Goal: Task Accomplishment & Management: Use online tool/utility

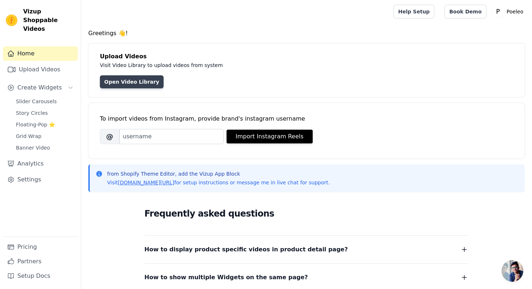
click at [111, 84] on link "Open Video Library" at bounding box center [132, 81] width 64 height 13
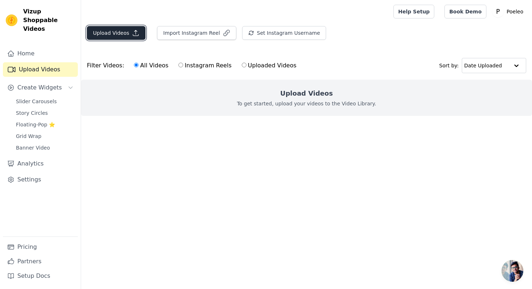
click at [116, 33] on button "Upload Videos" at bounding box center [116, 33] width 59 height 14
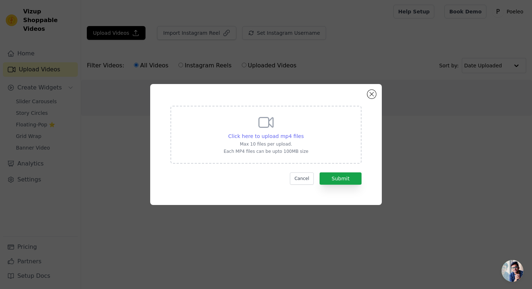
click at [248, 137] on span "Click here to upload mp4 files" at bounding box center [266, 136] width 76 height 6
click at [303, 132] on input "Click here to upload mp4 files Max 10 files per upload. Each MP4 files can be u…" at bounding box center [303, 132] width 0 height 0
click at [278, 137] on span "Click here to upload mp4 files" at bounding box center [266, 136] width 76 height 6
click at [303, 132] on input "Click here to upload mp4 files Max 10 files per upload. Each MP4 files can be u…" at bounding box center [303, 132] width 0 height 0
type input "C:\fakepath\crepe.mp4"
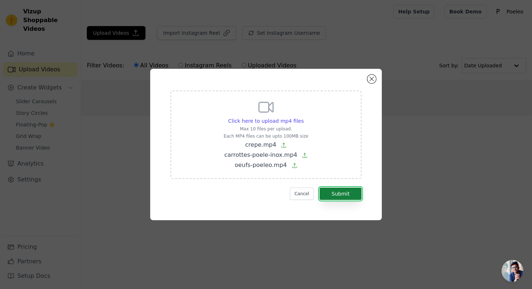
click at [357, 190] on button "Submit" at bounding box center [340, 193] width 42 height 12
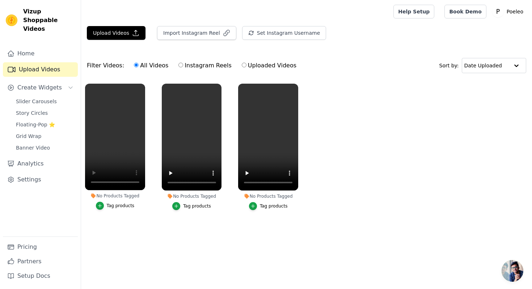
click at [114, 207] on div "Tag products" at bounding box center [121, 206] width 28 height 6
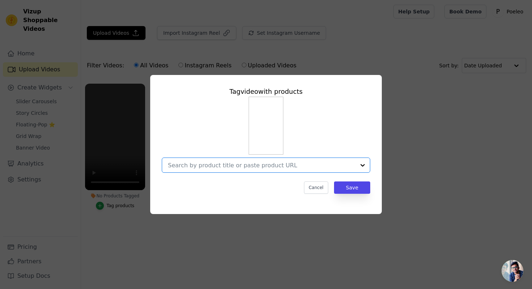
click at [250, 163] on input "No Products Tagged Tag video with products Option undefined, selected. Select i…" at bounding box center [261, 165] width 187 height 7
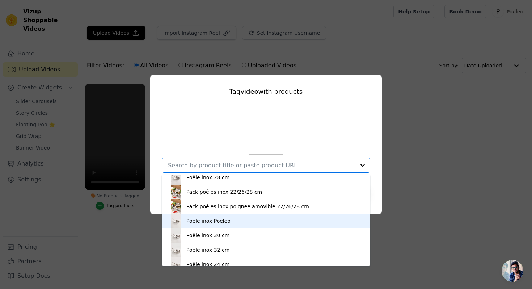
scroll to position [39, 0]
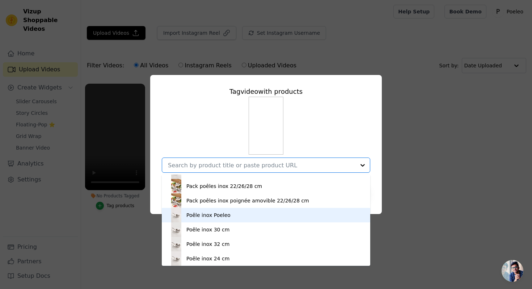
click at [232, 213] on div "Poêle inox Poeleo" at bounding box center [266, 215] width 194 height 14
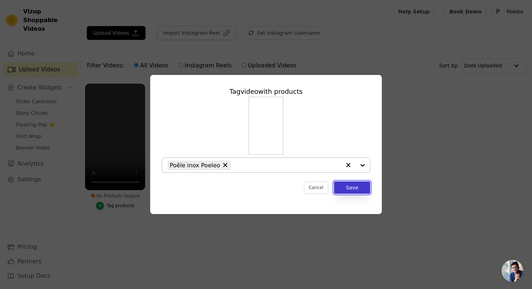
click at [350, 190] on button "Save" at bounding box center [352, 187] width 36 height 12
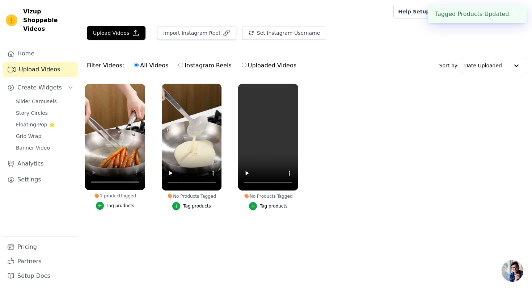
click at [204, 205] on div "Tag products" at bounding box center [197, 206] width 28 height 6
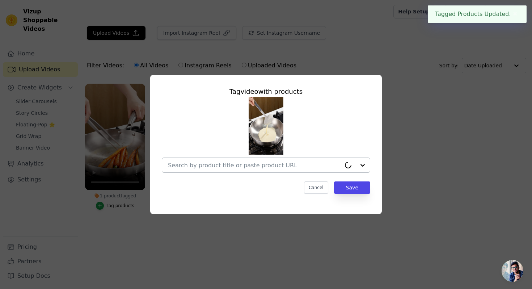
click at [251, 164] on input "No Products Tagged Tag video with products Cancel Save Tag products" at bounding box center [254, 165] width 173 height 7
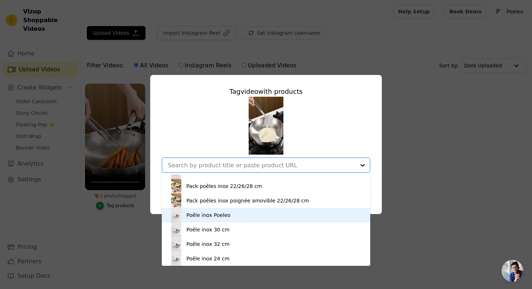
click at [223, 216] on div "Poêle inox Poeleo" at bounding box center [208, 214] width 44 height 7
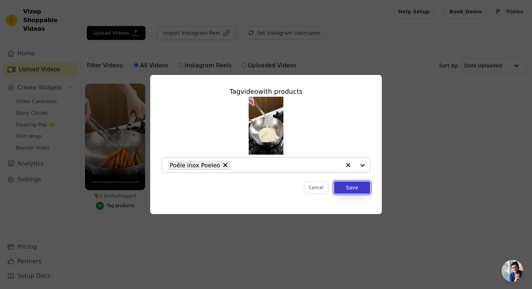
click at [359, 186] on button "Save" at bounding box center [352, 187] width 36 height 12
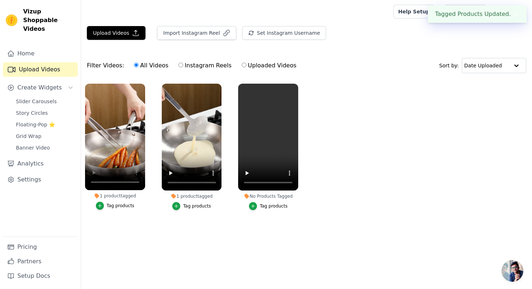
click at [263, 204] on div "Tag products" at bounding box center [274, 206] width 28 height 6
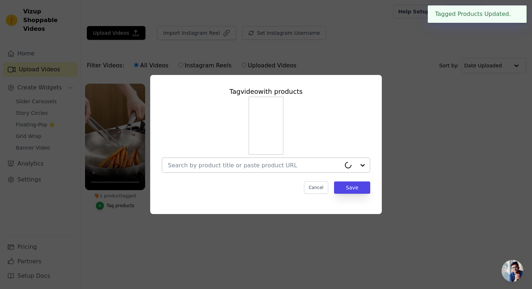
click at [266, 170] on div at bounding box center [254, 165] width 173 height 14
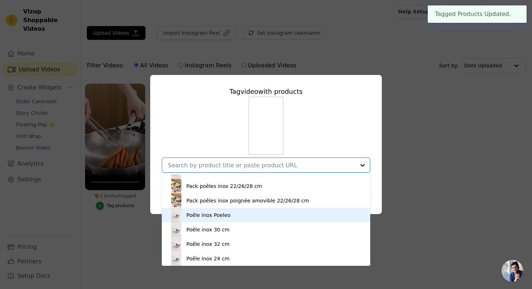
click at [249, 219] on div "Poêle inox Poeleo" at bounding box center [266, 215] width 194 height 14
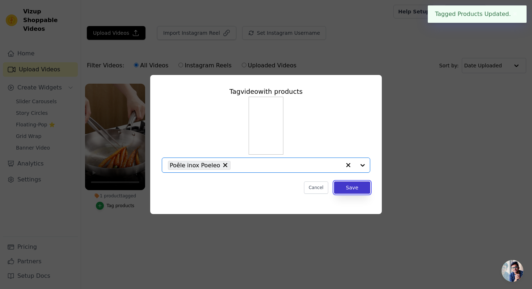
click at [361, 187] on button "Save" at bounding box center [352, 187] width 36 height 12
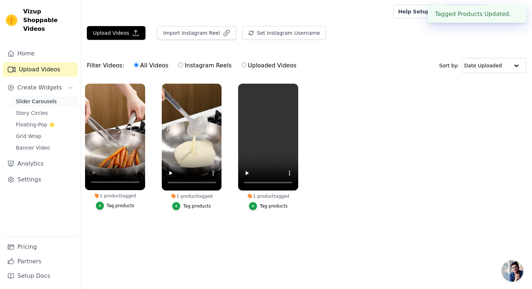
click at [29, 98] on span "Slider Carousels" at bounding box center [36, 101] width 41 height 7
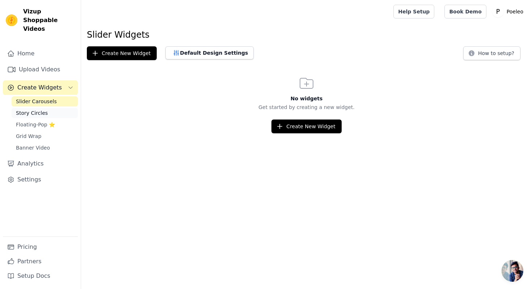
click at [31, 109] on span "Story Circles" at bounding box center [32, 112] width 32 height 7
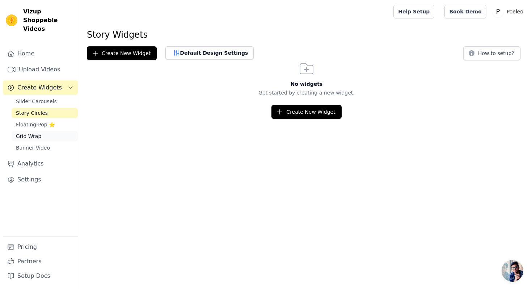
click at [31, 131] on link "Grid Wrap" at bounding box center [45, 136] width 66 height 10
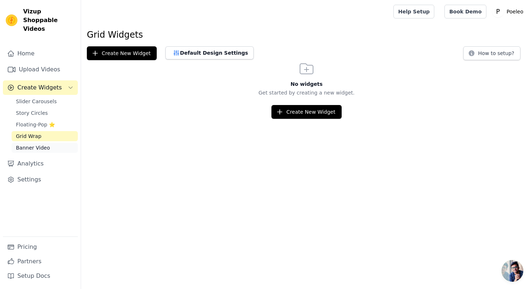
click at [34, 144] on span "Banner Video" at bounding box center [33, 147] width 34 height 7
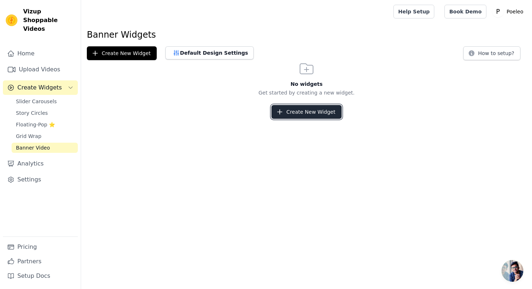
click at [322, 111] on button "Create New Widget" at bounding box center [306, 112] width 70 height 14
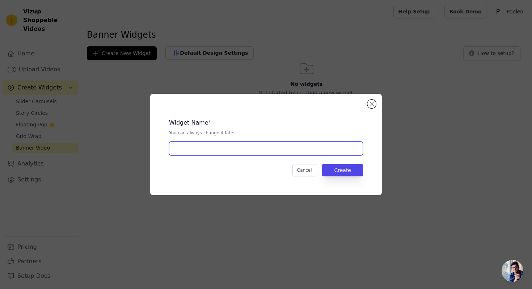
click at [313, 147] on input "text" at bounding box center [266, 148] width 194 height 14
type input "poele"
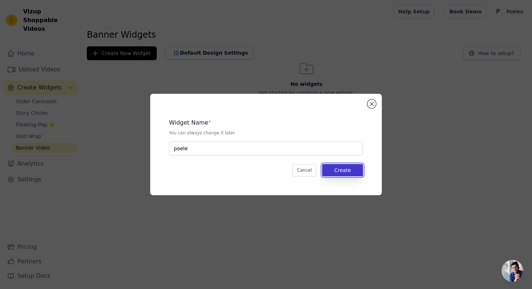
click at [346, 170] on button "Create" at bounding box center [342, 170] width 41 height 12
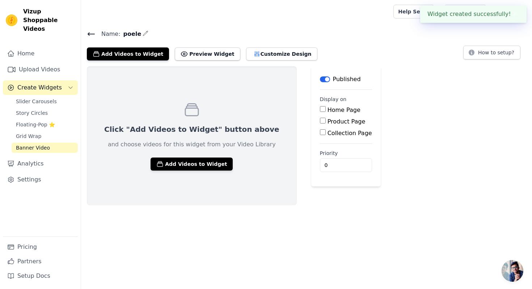
click at [327, 110] on label "Home Page" at bounding box center [343, 109] width 33 height 7
click at [320, 110] on input "Home Page" at bounding box center [323, 109] width 6 height 6
checkbox input "true"
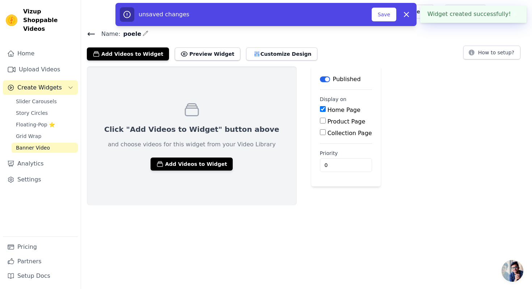
click at [327, 134] on label "Collection Page" at bounding box center [349, 133] width 45 height 7
click at [320, 134] on input "Collection Page" at bounding box center [323, 132] width 6 height 6
checkbox input "true"
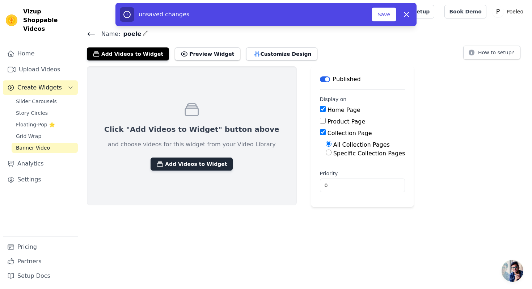
click at [204, 162] on button "Add Videos to Widget" at bounding box center [192, 163] width 82 height 13
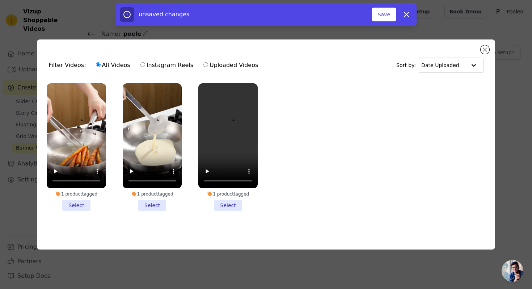
click at [84, 203] on li "1 product tagged Select" at bounding box center [76, 147] width 59 height 128
click at [0, 0] on input "1 product tagged Select" at bounding box center [0, 0] width 0 height 0
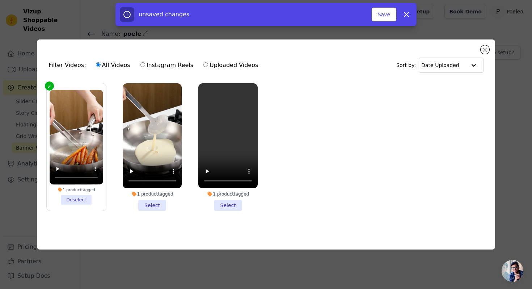
click at [148, 203] on li "1 product tagged Select" at bounding box center [152, 147] width 59 height 128
click at [0, 0] on input "1 product tagged Select" at bounding box center [0, 0] width 0 height 0
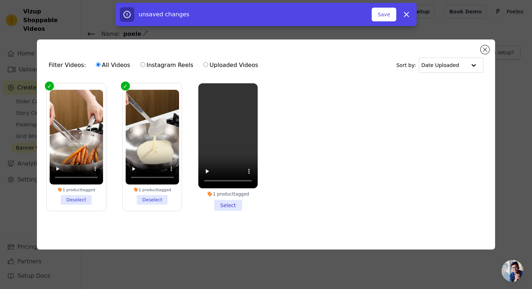
click at [219, 199] on li "1 product tagged Select" at bounding box center [227, 147] width 59 height 128
click at [0, 0] on input "1 product tagged Select" at bounding box center [0, 0] width 0 height 0
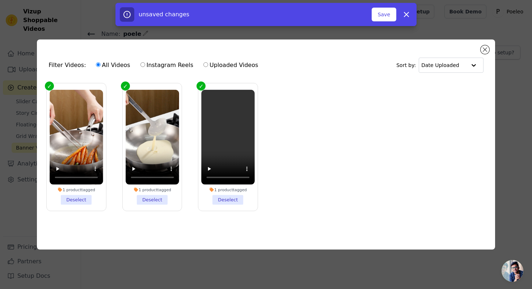
click at [508, 175] on div "Filter Videos: All Videos Instagram Reels Uploaded Videos Sort by: Date Uploade…" at bounding box center [266, 144] width 509 height 233
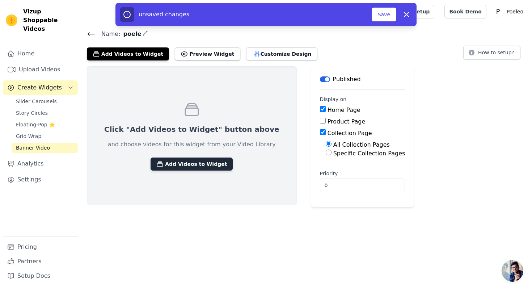
click at [195, 158] on button "Add Videos to Widget" at bounding box center [192, 163] width 82 height 13
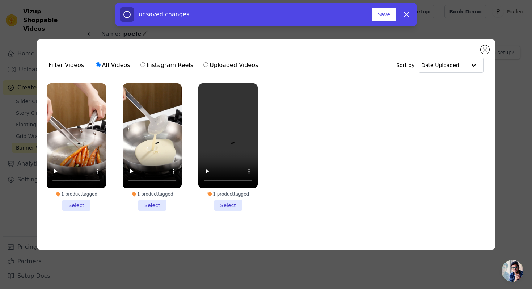
click at [77, 200] on li "1 product tagged Select" at bounding box center [76, 147] width 59 height 128
click at [0, 0] on input "1 product tagged Select" at bounding box center [0, 0] width 0 height 0
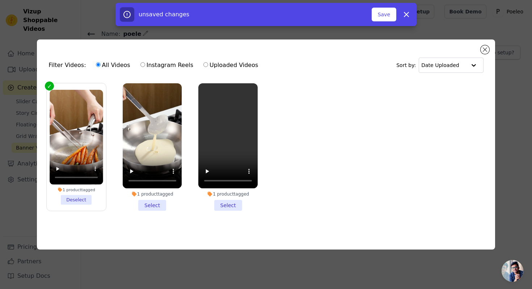
click at [77, 200] on li "1 product tagged Deselect" at bounding box center [76, 146] width 53 height 115
click at [0, 0] on input "1 product tagged Deselect" at bounding box center [0, 0] width 0 height 0
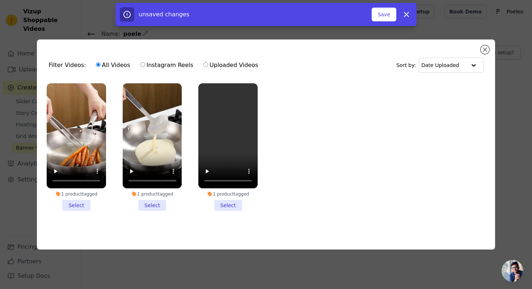
click at [75, 203] on li "1 product tagged Select" at bounding box center [76, 147] width 59 height 128
click at [0, 0] on input "1 product tagged Select" at bounding box center [0, 0] width 0 height 0
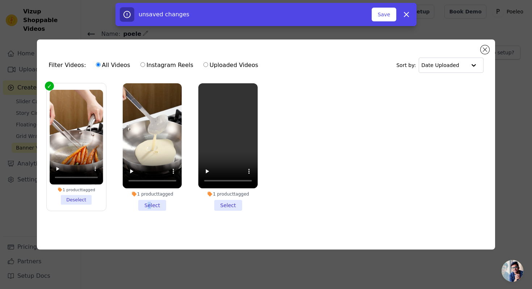
click at [149, 203] on li "1 product tagged Select" at bounding box center [152, 147] width 59 height 128
click at [157, 204] on li "1 product tagged Select" at bounding box center [152, 147] width 59 height 128
click at [0, 0] on input "1 product tagged Select" at bounding box center [0, 0] width 0 height 0
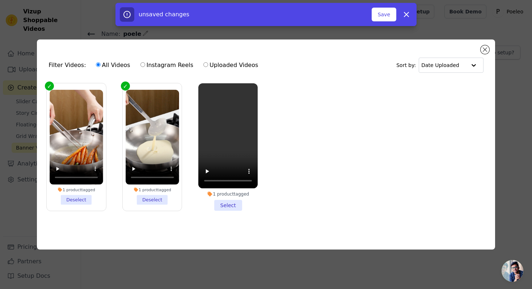
click at [220, 205] on li "1 product tagged Select" at bounding box center [227, 147] width 59 height 128
click at [0, 0] on input "1 product tagged Select" at bounding box center [0, 0] width 0 height 0
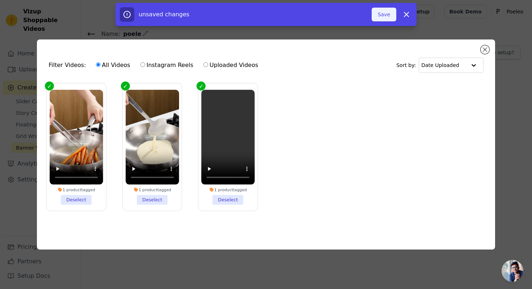
click at [379, 21] on button "Save" at bounding box center [384, 15] width 25 height 14
click at [379, 11] on button "Save" at bounding box center [384, 15] width 25 height 14
click at [382, 16] on button "Save" at bounding box center [384, 15] width 25 height 14
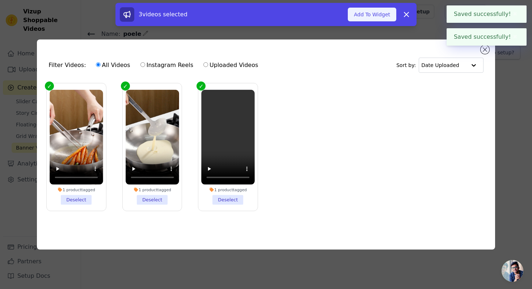
click at [384, 10] on button "Add To Widget" at bounding box center [372, 15] width 48 height 14
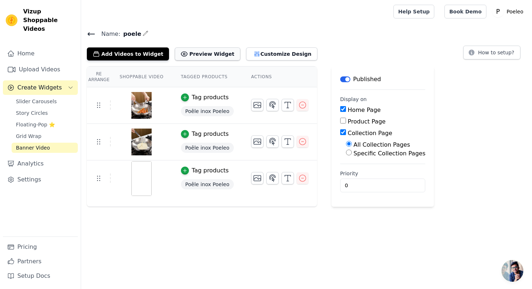
click at [211, 48] on button "Preview Widget" at bounding box center [207, 53] width 65 height 13
click at [284, 55] on button "Customize Design" at bounding box center [281, 53] width 71 height 13
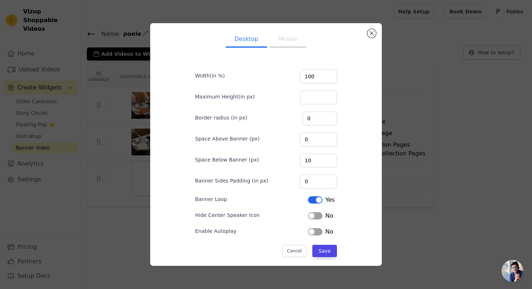
click at [284, 44] on button "Mobile" at bounding box center [288, 40] width 36 height 16
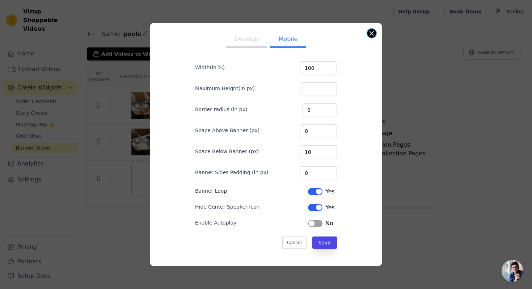
click at [373, 37] on button "Close modal" at bounding box center [371, 33] width 9 height 9
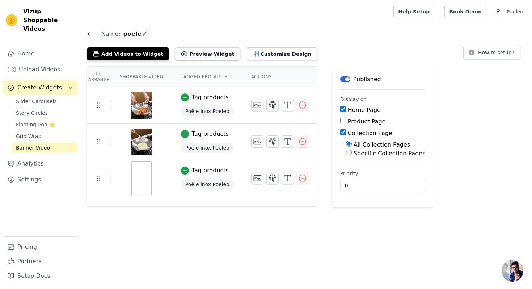
click at [204, 57] on button "Preview Widget" at bounding box center [207, 53] width 65 height 13
click at [268, 104] on icon "button" at bounding box center [272, 105] width 9 height 9
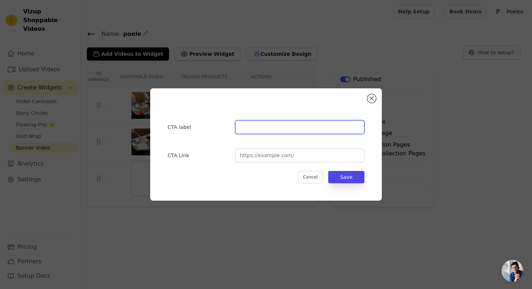
click at [276, 132] on input "text" at bounding box center [299, 127] width 129 height 14
type input "voir"
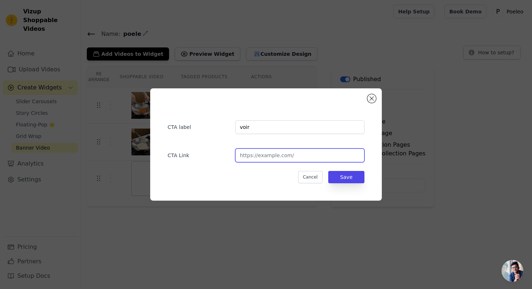
click at [294, 155] on input "url" at bounding box center [299, 155] width 129 height 14
paste input "https://poeleo.com/products/poele-inox-poeleo"
type input "https://poeleo.com/products/poele-inox-poeleo"
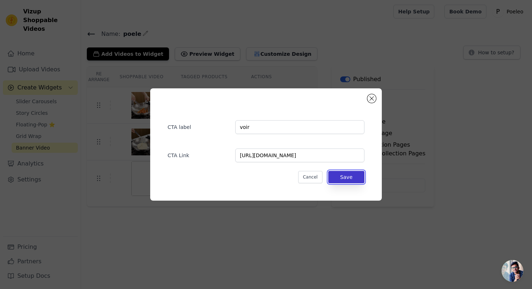
click at [338, 177] on button "Save" at bounding box center [346, 177] width 36 height 12
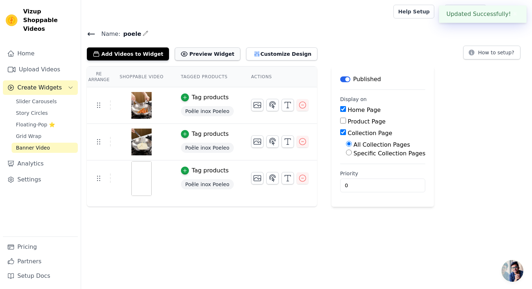
click at [212, 57] on button "Preview Widget" at bounding box center [207, 53] width 65 height 13
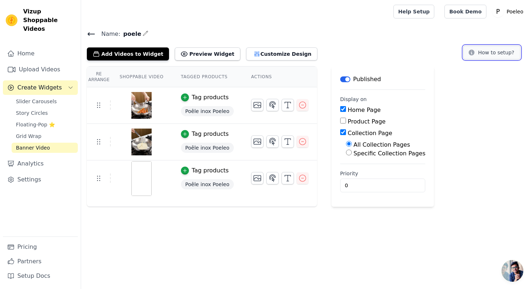
click at [481, 55] on button "How to setup?" at bounding box center [491, 53] width 57 height 14
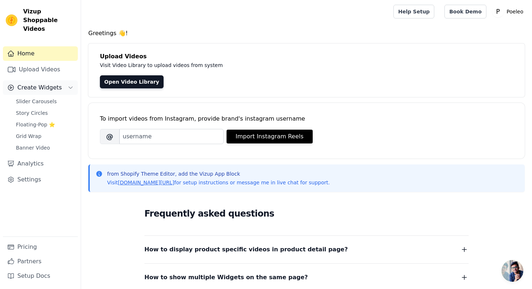
click at [55, 83] on span "Create Widgets" at bounding box center [39, 87] width 45 height 9
click at [50, 98] on span "Slider Carousels" at bounding box center [36, 101] width 41 height 7
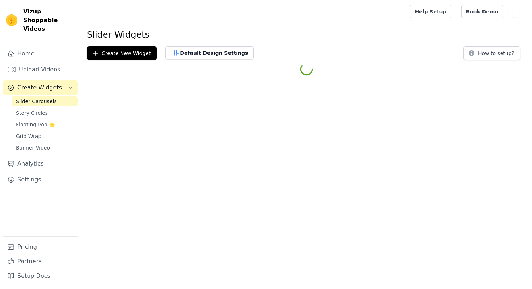
click at [50, 108] on link "Story Circles" at bounding box center [45, 113] width 66 height 10
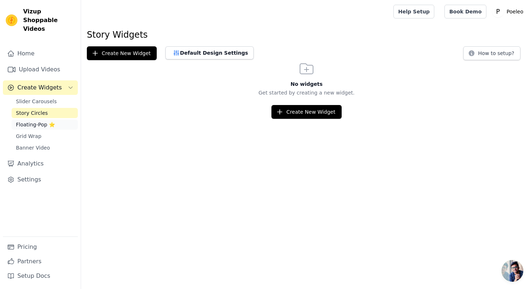
click at [51, 121] on span "Floating-Pop ⭐" at bounding box center [35, 124] width 39 height 7
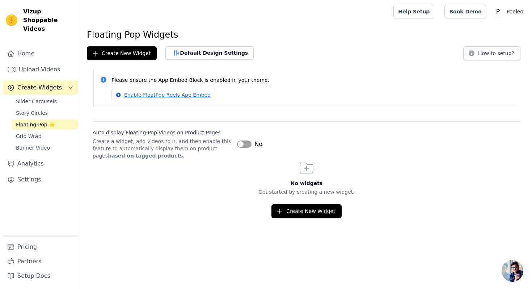
click at [50, 121] on span "Floating-Pop ⭐" at bounding box center [35, 124] width 39 height 7
click at [289, 214] on button "Create New Widget" at bounding box center [306, 211] width 70 height 14
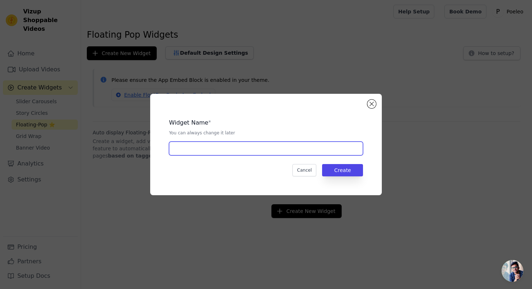
click at [266, 152] on input "text" at bounding box center [266, 148] width 194 height 14
type input "poppoele"
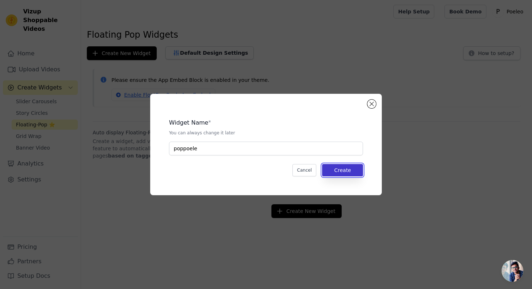
click at [340, 169] on button "Create" at bounding box center [342, 170] width 41 height 12
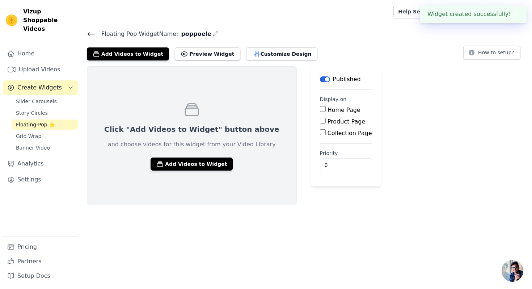
click at [217, 171] on div "Click "Add Videos to Widget" button above and choose videos for this widget fro…" at bounding box center [192, 135] width 210 height 139
click at [205, 163] on button "Add Videos to Widget" at bounding box center [192, 163] width 82 height 13
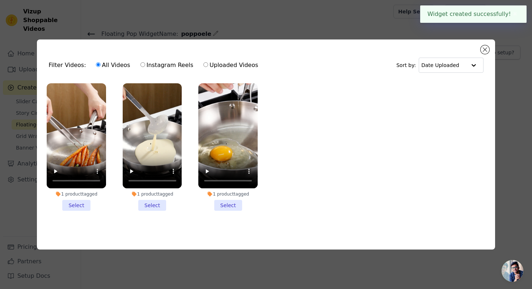
click at [80, 205] on li "1 product tagged Select" at bounding box center [76, 147] width 59 height 128
click at [0, 0] on input "1 product tagged Select" at bounding box center [0, 0] width 0 height 0
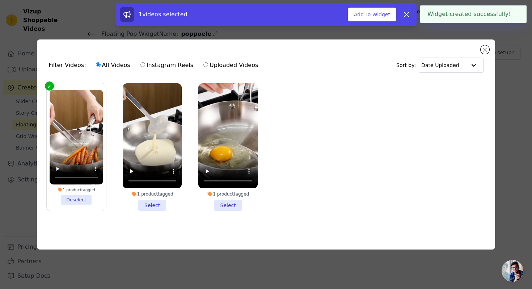
click at [152, 204] on li "1 product tagged Select" at bounding box center [152, 147] width 59 height 128
click at [0, 0] on input "1 product tagged Select" at bounding box center [0, 0] width 0 height 0
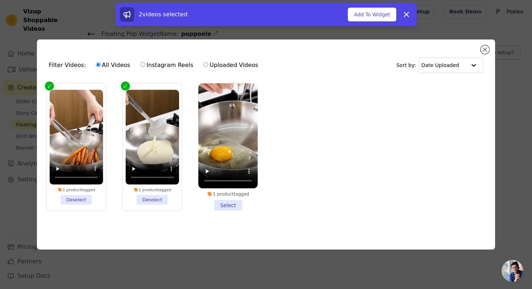
click at [235, 203] on li "1 product tagged Select" at bounding box center [227, 147] width 59 height 128
click at [0, 0] on input "1 product tagged Select" at bounding box center [0, 0] width 0 height 0
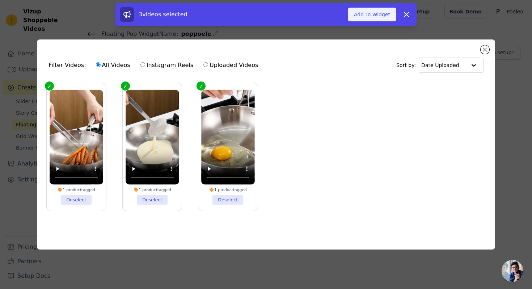
click at [382, 14] on button "Add To Widget" at bounding box center [372, 15] width 48 height 14
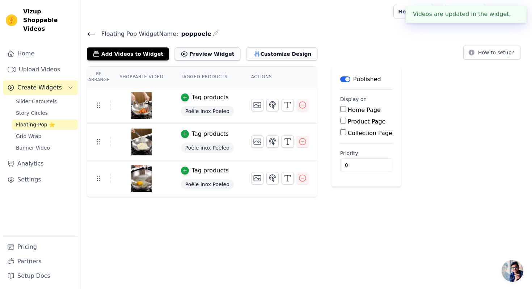
click at [217, 57] on button "Preview Widget" at bounding box center [207, 53] width 65 height 13
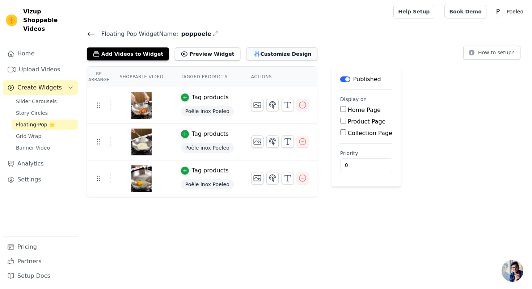
click at [251, 54] on button "Customize Design" at bounding box center [281, 53] width 71 height 13
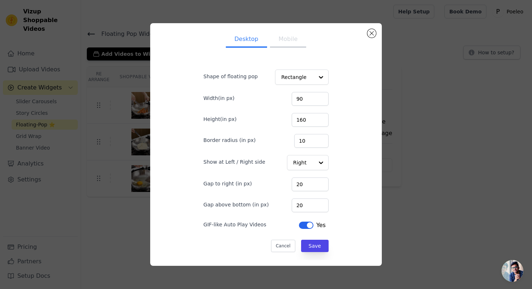
click at [133, 135] on div "Desktop Mobile Shape of floating pop Rectangle Width(in px) 90 Height(in px) 16…" at bounding box center [266, 145] width 509 height 266
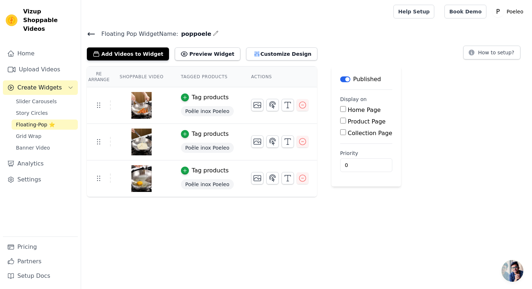
click at [86, 39] on div "Floating Pop Widget Name: poppoele Add Videos to Widget Preview Widget Customiz…" at bounding box center [306, 44] width 451 height 31
click at [88, 30] on icon at bounding box center [91, 34] width 9 height 9
